Goal: Transaction & Acquisition: Download file/media

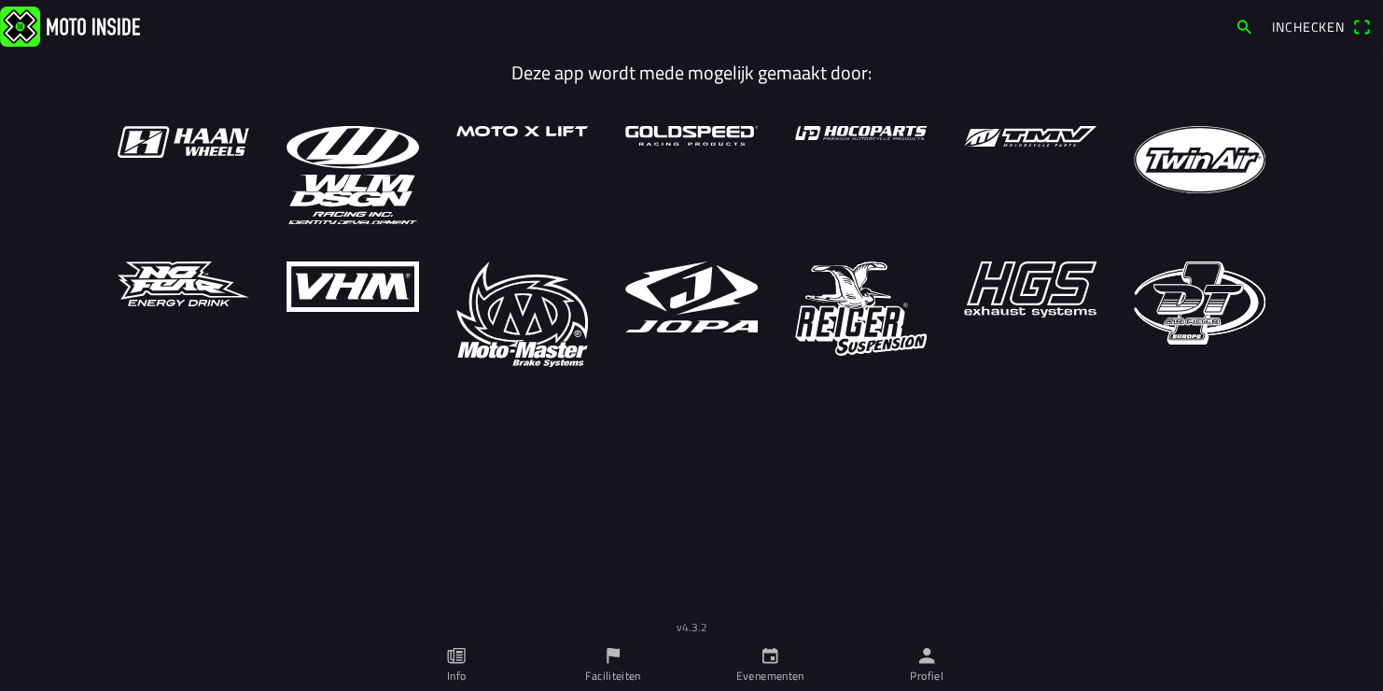
click at [777, 669] on ion-label "Evenementen" at bounding box center [770, 675] width 68 height 17
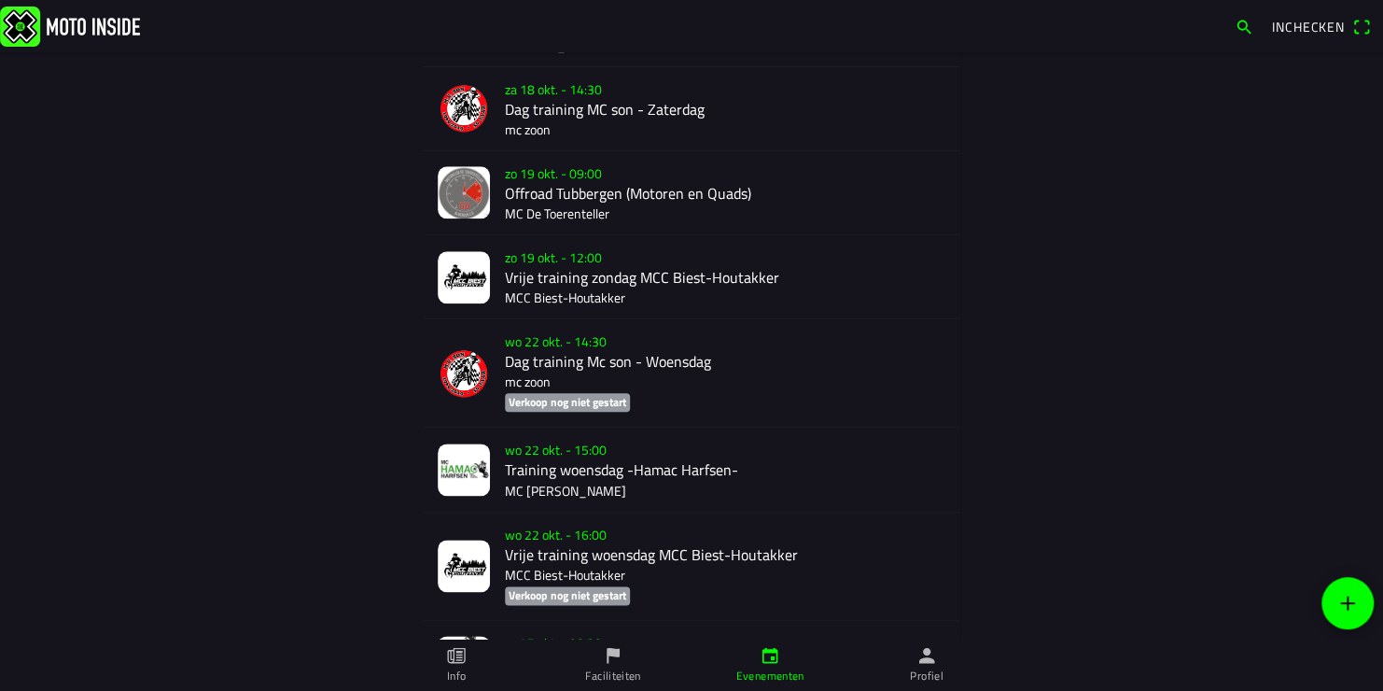
scroll to position [1101, 0]
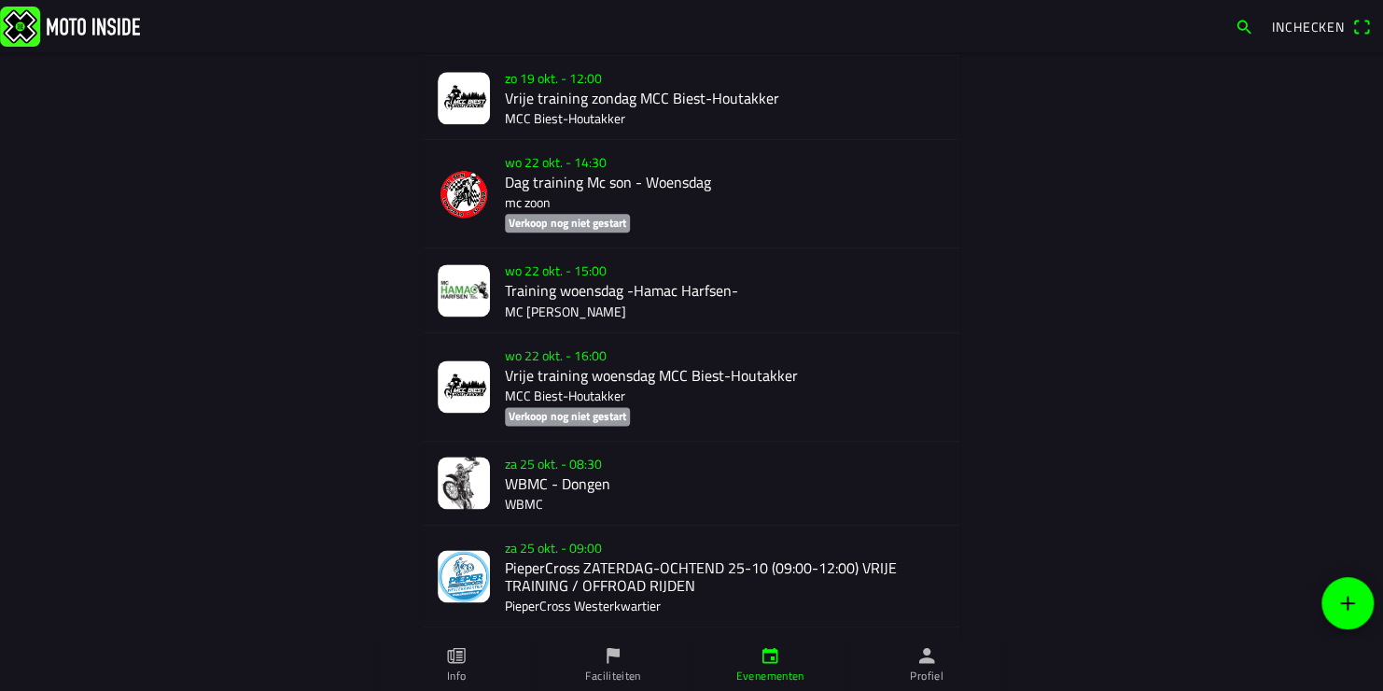
click at [546, 478] on div "za 25 okt. - 08:30 WBMC - Dongen WBMC" at bounding box center [725, 482] width 440 height 83
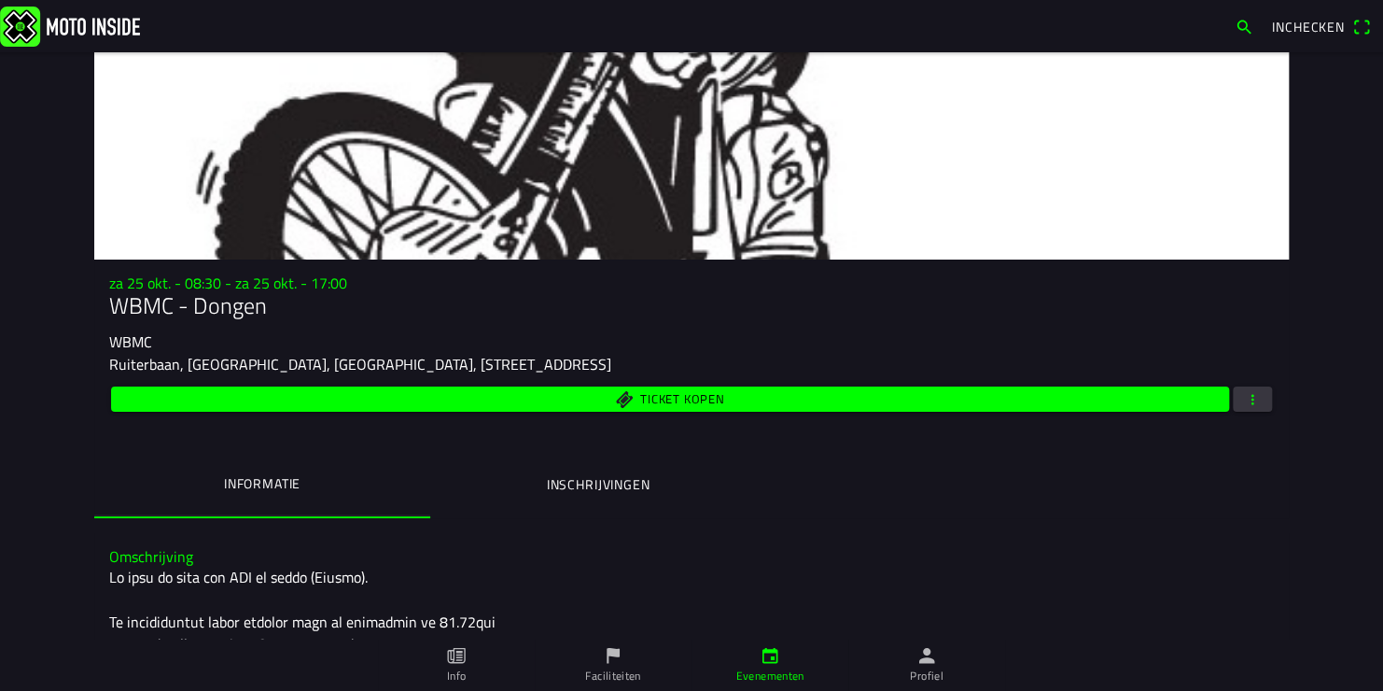
click at [1246, 401] on span "button" at bounding box center [1252, 398] width 17 height 25
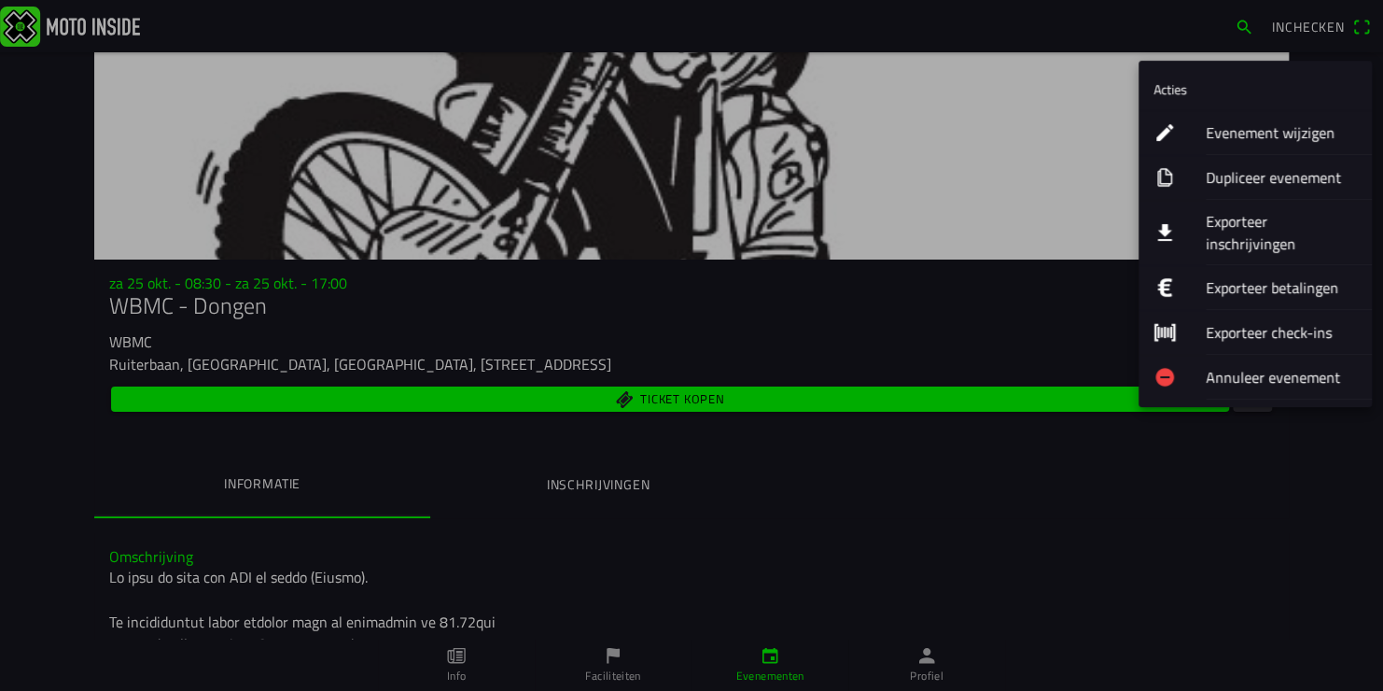
click at [1245, 213] on ion-label "Exporteer inschrijvingen" at bounding box center [1281, 232] width 151 height 45
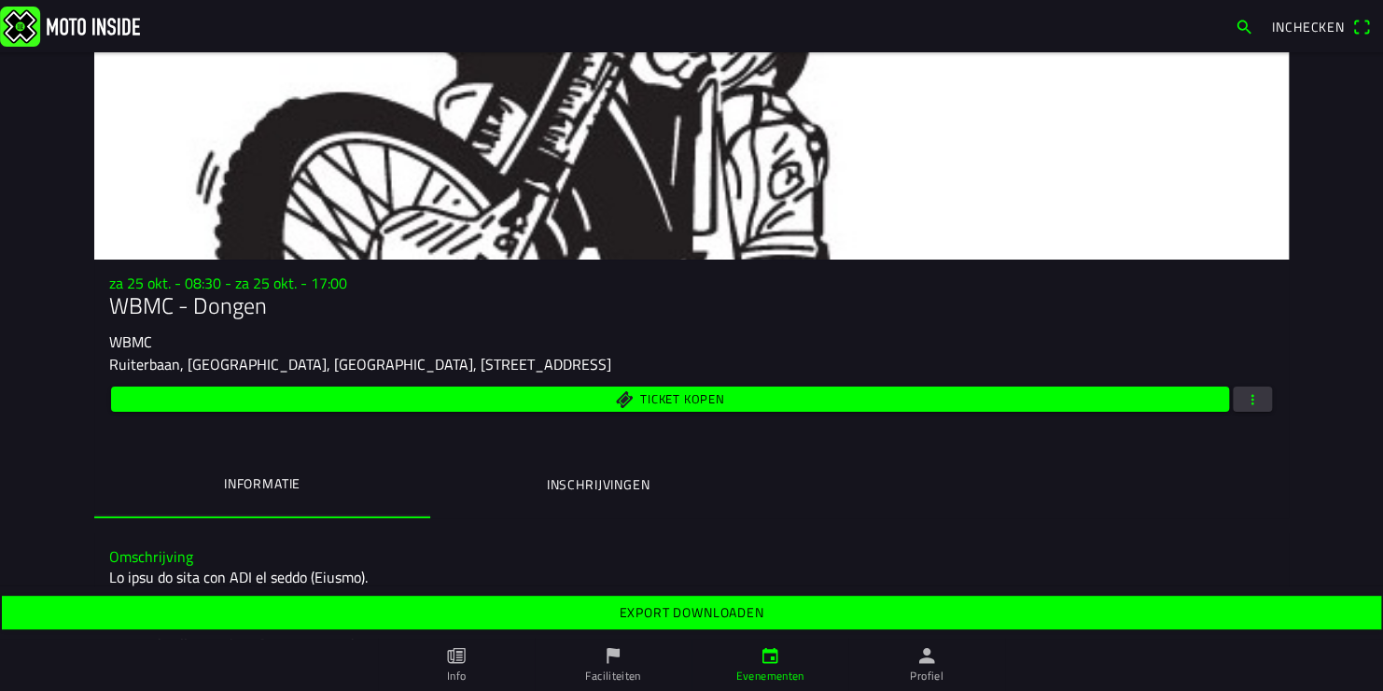
click at [0, 0] on slot "Export downloaden" at bounding box center [0, 0] width 0 height 0
